Goal: Task Accomplishment & Management: Manage account settings

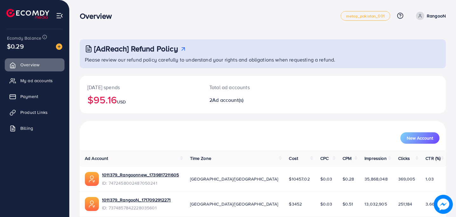
click at [251, 19] on div "Overview" at bounding box center [210, 15] width 261 height 9
click at [256, 19] on div "Overview" at bounding box center [210, 15] width 261 height 9
click at [45, 80] on span "My ad accounts" at bounding box center [38, 80] width 32 height 6
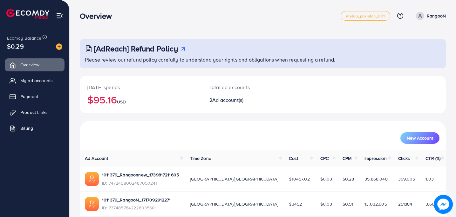
click at [275, 21] on div "Overview metap_pakistan_001 Help Center Contact Support Plans and Pricing Term …" at bounding box center [263, 16] width 366 height 18
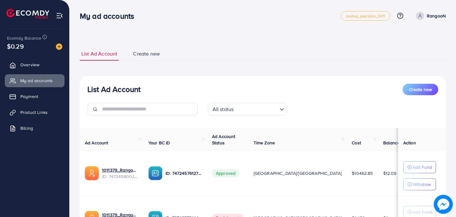
click at [266, 34] on div "List Ad Account Create new List Ad Account Create new All status Loading... Ad …" at bounding box center [263, 143] width 386 height 286
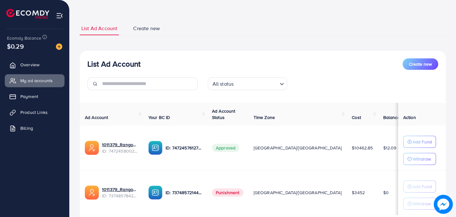
scroll to position [38, 0]
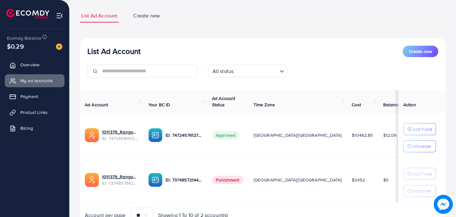
click at [261, 27] on div "List Ad Account Create new List Ad Account Create new All status Loading... Ad …" at bounding box center [263, 120] width 366 height 222
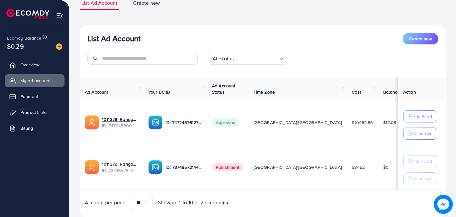
scroll to position [64, 0]
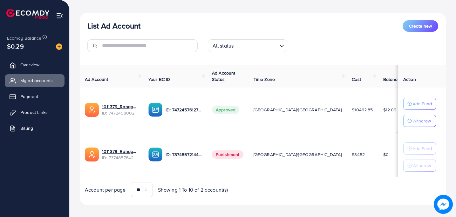
click at [243, 155] on span "Punishment" at bounding box center [227, 155] width 31 height 8
click at [243, 154] on span "Punishment" at bounding box center [227, 155] width 31 height 8
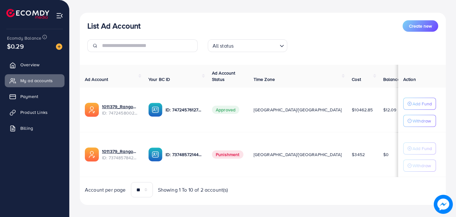
click at [284, 155] on span "[GEOGRAPHIC_DATA]/[GEOGRAPHIC_DATA]" at bounding box center [297, 154] width 88 height 6
click at [243, 154] on span "Punishment" at bounding box center [227, 155] width 31 height 8
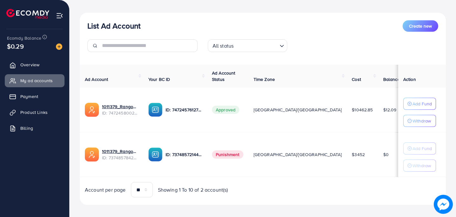
click at [243, 154] on span "Punishment" at bounding box center [227, 155] width 31 height 8
click at [248, 165] on td "Punishment" at bounding box center [228, 154] width 42 height 45
click at [248, 166] on td "Punishment" at bounding box center [228, 154] width 42 height 45
click at [30, 115] on span "Product Links" at bounding box center [35, 112] width 27 height 6
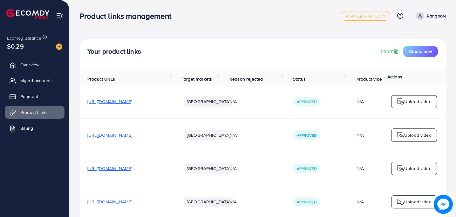
click at [251, 52] on div "Your product links Learn Create new" at bounding box center [262, 51] width 351 height 11
click at [34, 86] on link "My ad accounts" at bounding box center [35, 80] width 60 height 13
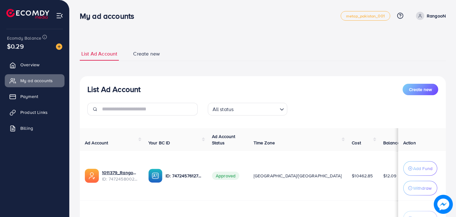
click at [255, 32] on div "List Ad Account Create new List Ad Account Create new All status Loading... Ad …" at bounding box center [263, 148] width 386 height 297
click at [271, 39] on div "List Ad Account Create new List Ad Account Create new All status Loading... Ad …" at bounding box center [263, 162] width 366 height 247
